Goal: Information Seeking & Learning: Learn about a topic

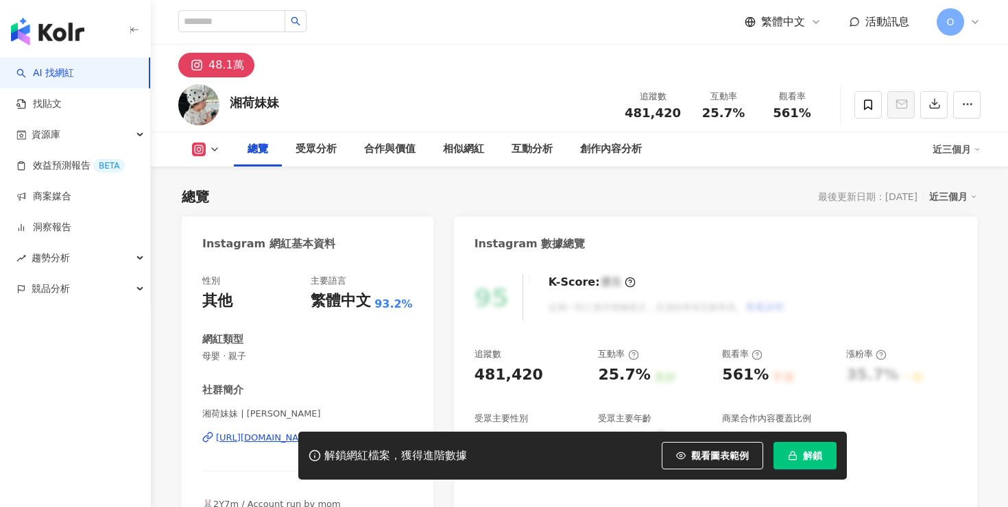
scroll to position [84, 0]
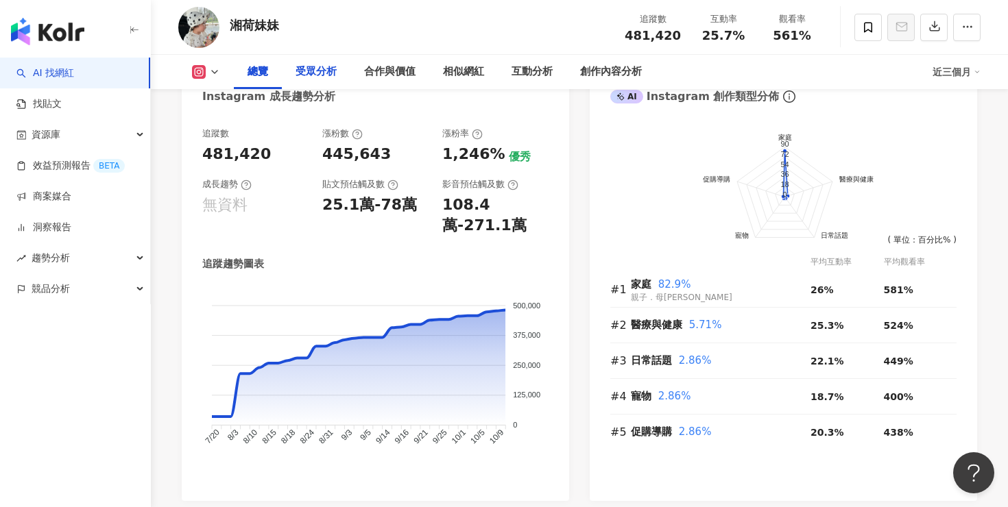
click at [305, 66] on div "受眾分析" at bounding box center [316, 72] width 41 height 16
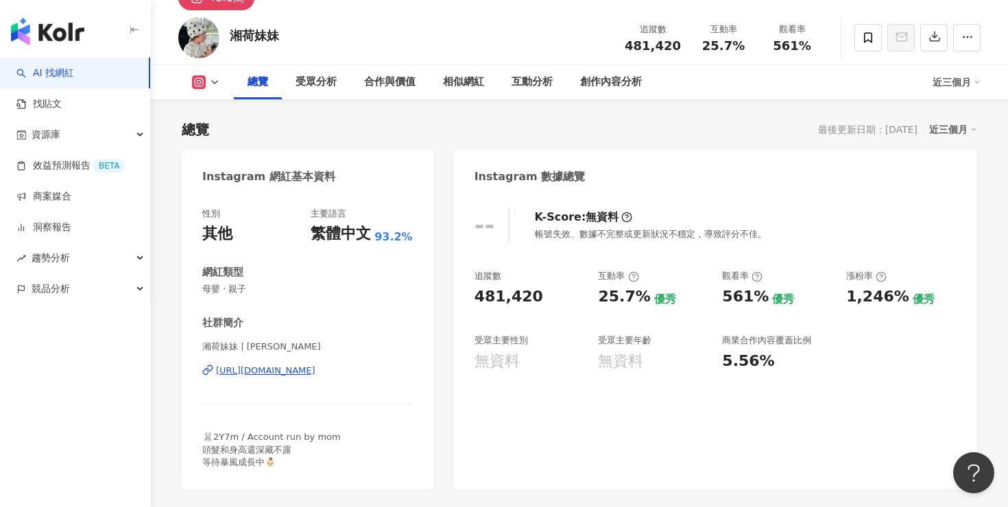
scroll to position [68, 0]
